Goal: Information Seeking & Learning: Learn about a topic

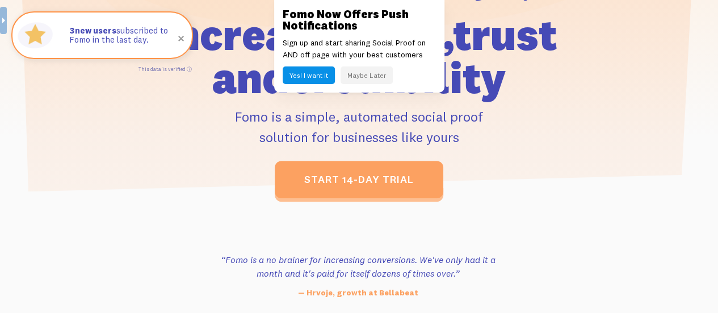
scroll to position [320, 0]
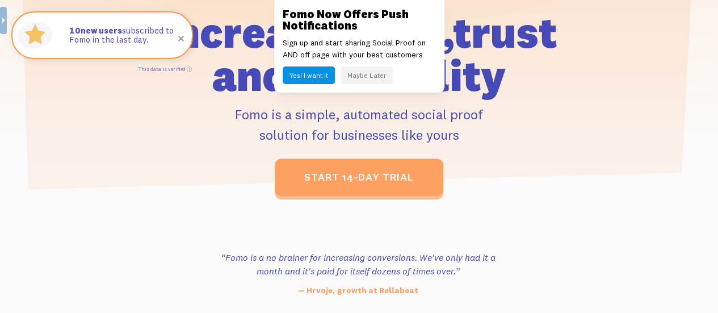
click at [382, 69] on button "Maybe Later" at bounding box center [367, 75] width 52 height 18
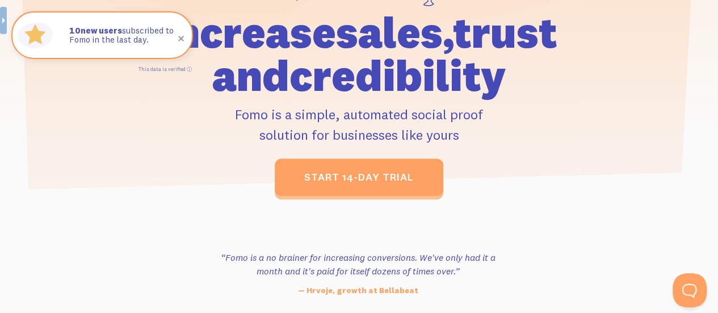
scroll to position [0, 0]
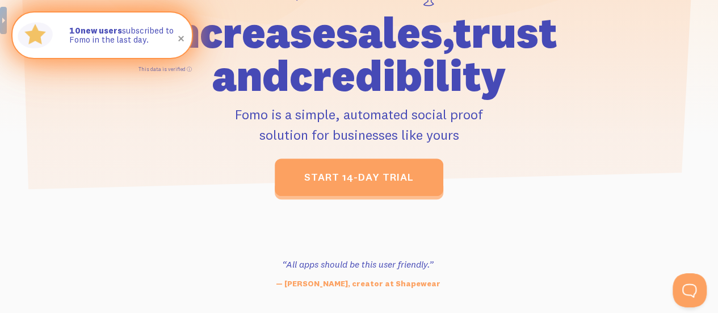
click at [178, 44] on span at bounding box center [181, 38] width 39 height 39
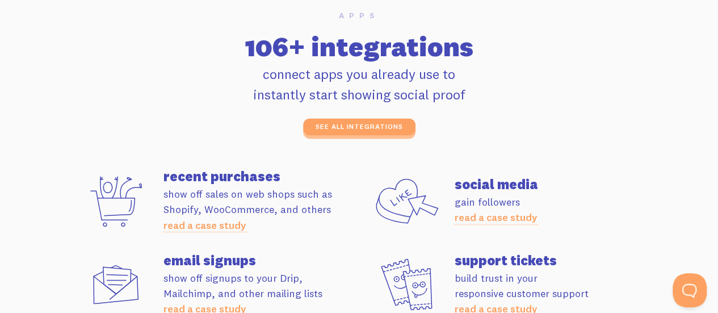
scroll to position [3010, 0]
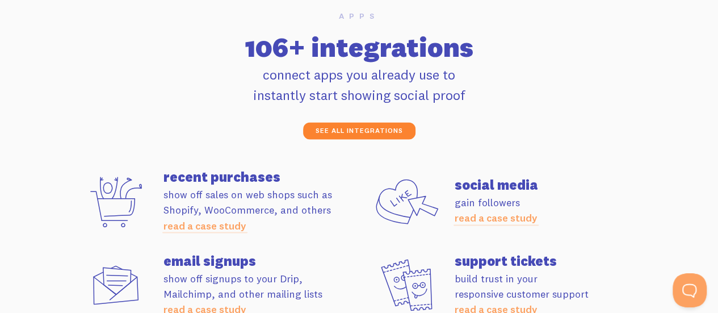
click at [376, 128] on link "see all integrations" at bounding box center [359, 130] width 112 height 17
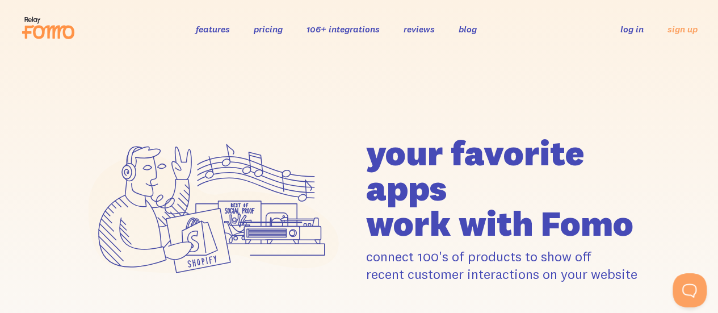
click at [340, 32] on link "106+ integrations" at bounding box center [343, 28] width 73 height 11
click at [422, 31] on link "reviews" at bounding box center [419, 28] width 31 height 11
